Goal: Task Accomplishment & Management: Manage account settings

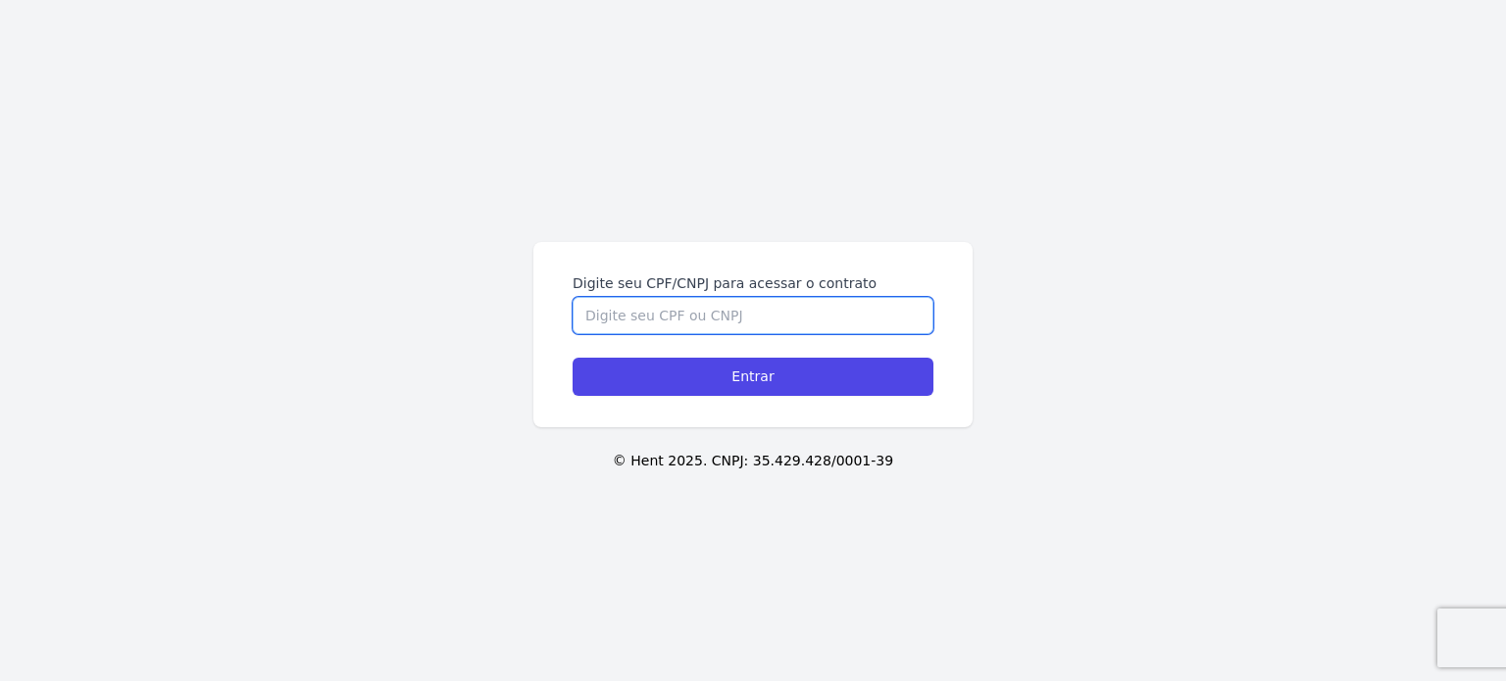
click at [631, 325] on input "Digite seu CPF/CNPJ para acessar o contrato" at bounding box center [753, 315] width 361 height 37
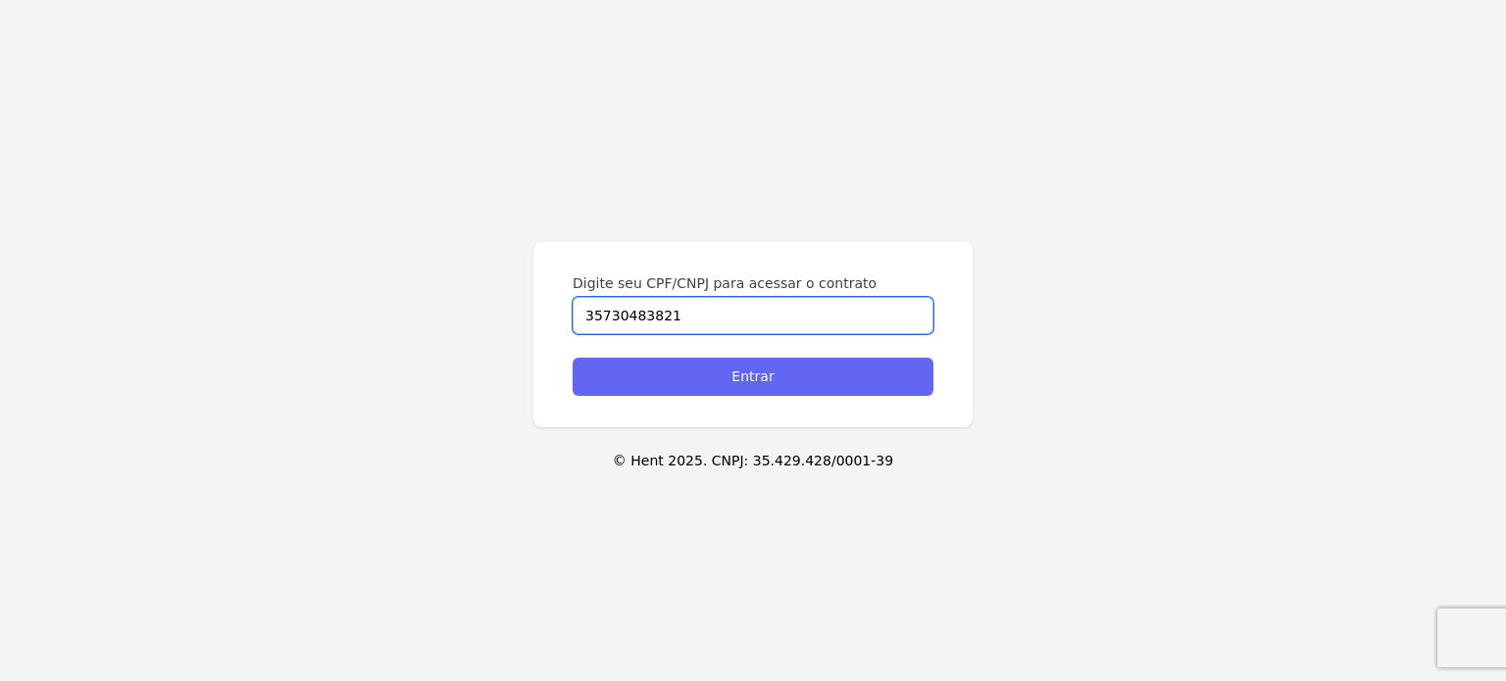
type input "35730483821"
click at [688, 376] on input "Entrar" at bounding box center [753, 377] width 361 height 38
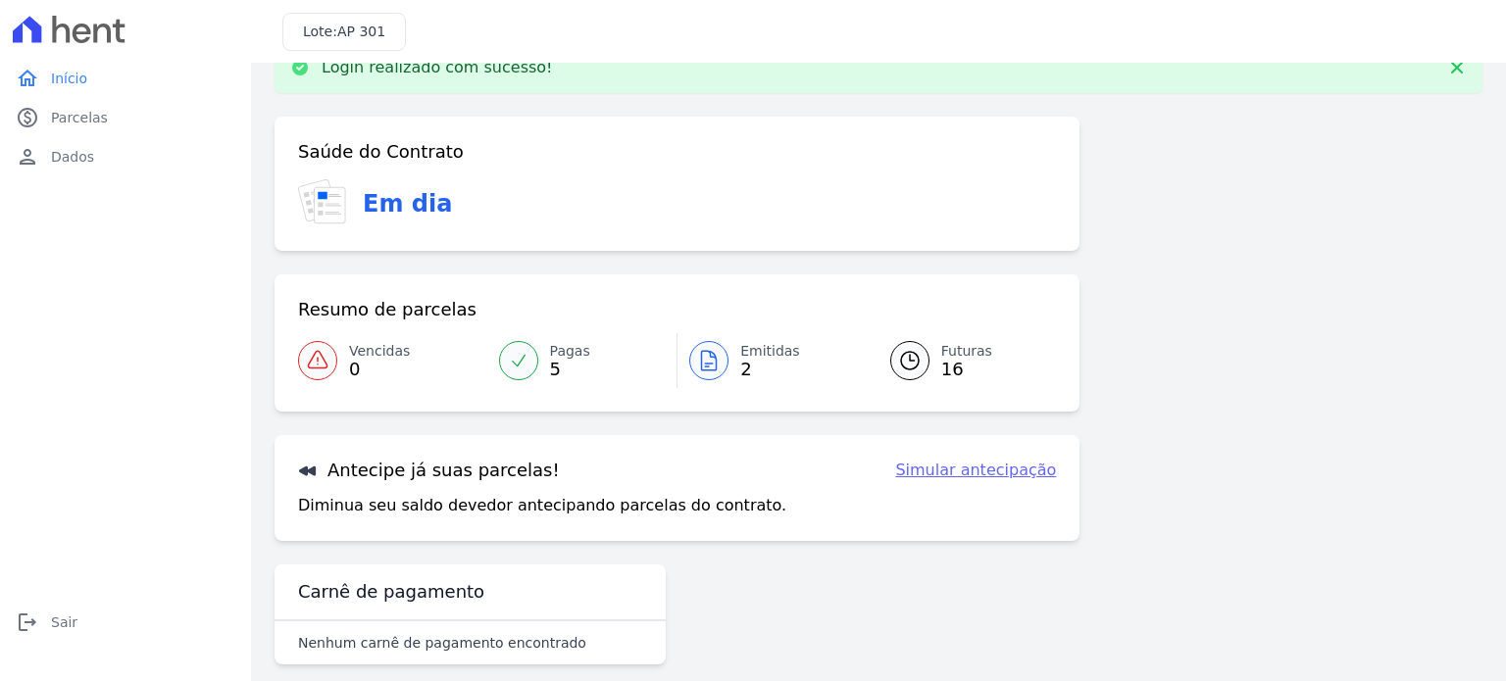
scroll to position [66, 0]
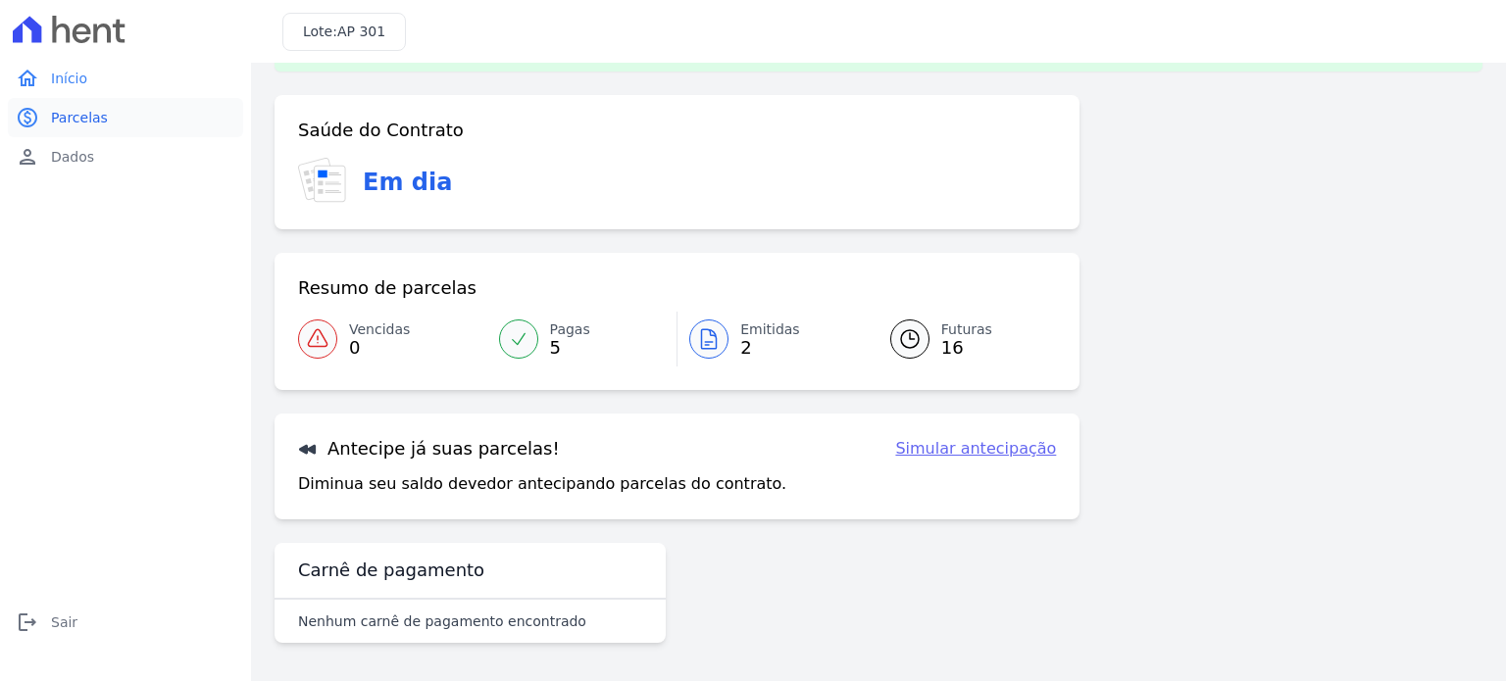
click at [75, 118] on span "Parcelas" at bounding box center [79, 118] width 57 height 20
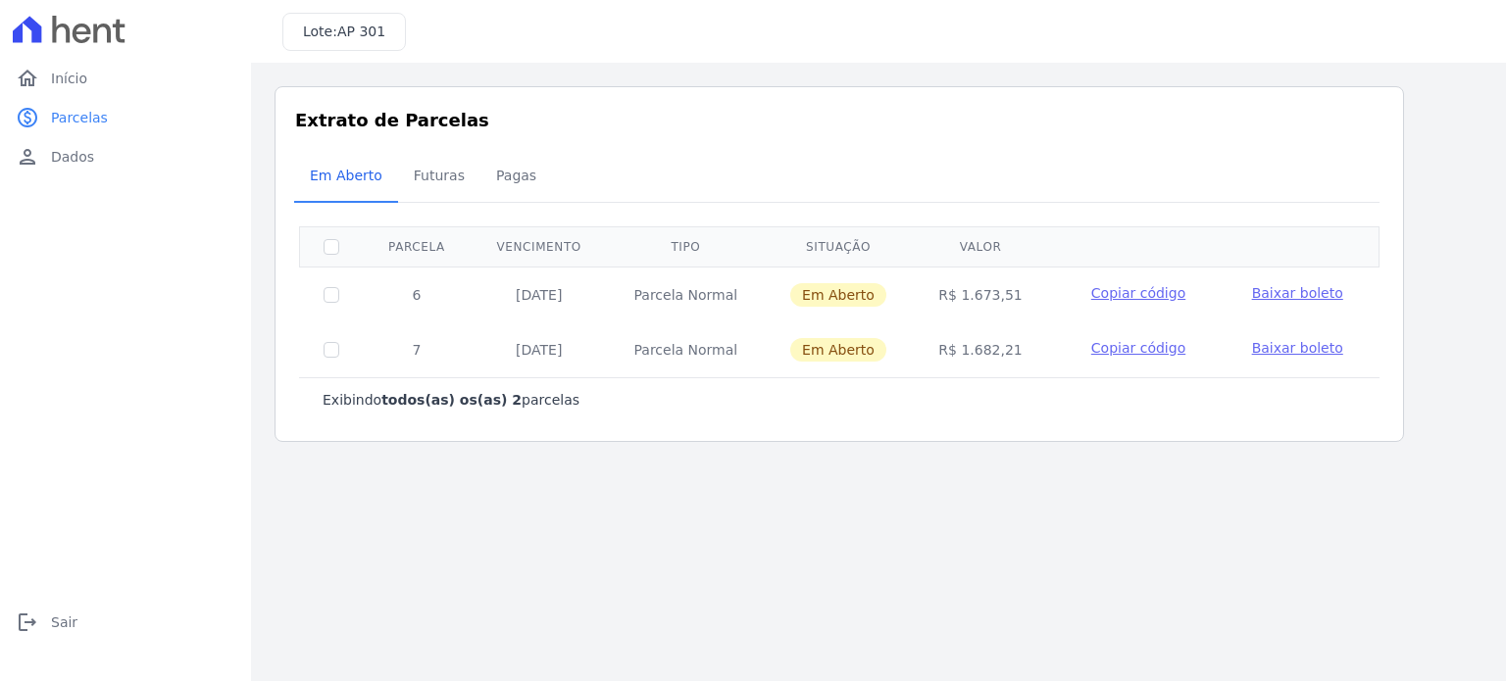
click at [1278, 292] on span "Baixar boleto" at bounding box center [1297, 293] width 91 height 16
